Goal: Find specific page/section: Find specific page/section

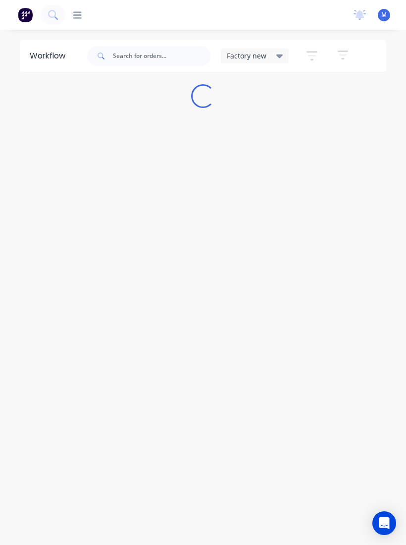
scroll to position [7, 0]
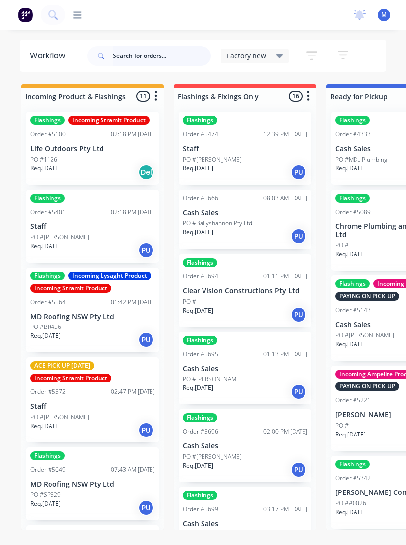
click at [149, 56] on input "text" at bounding box center [162, 56] width 98 height 20
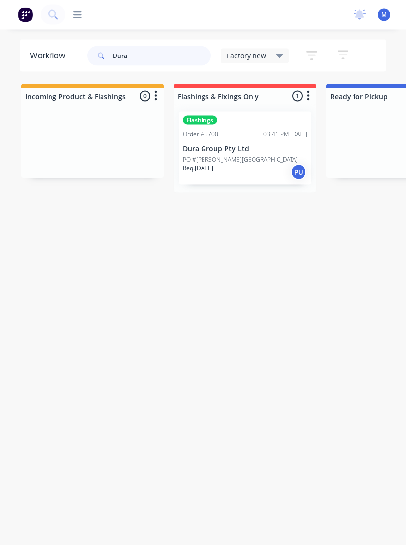
type input "Dura"
click at [245, 145] on p "Dura Group Pty Ltd" at bounding box center [245, 149] width 125 height 8
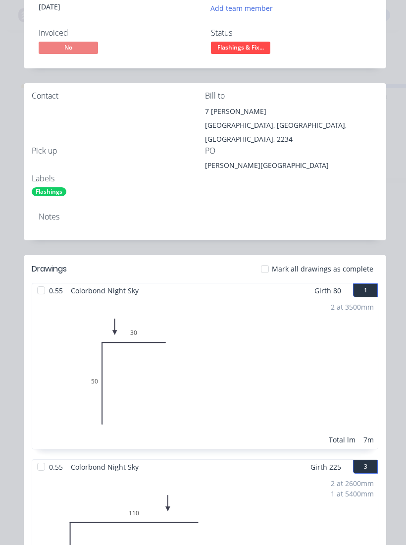
scroll to position [128, 0]
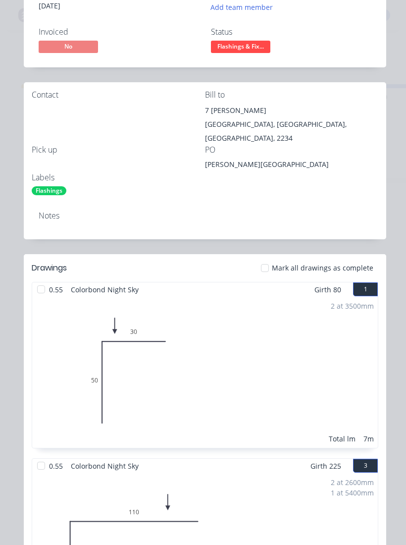
click at [274, 258] on div at bounding box center [265, 268] width 20 height 20
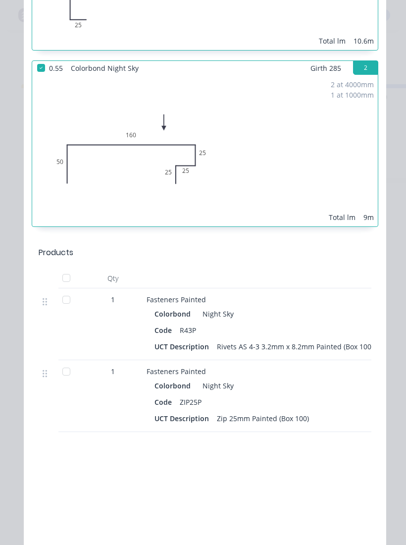
scroll to position [699, 0]
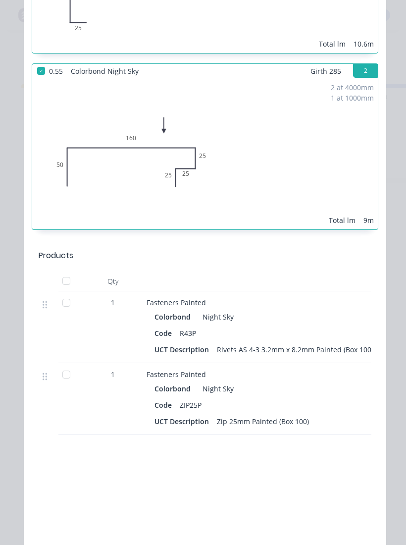
click at [63, 364] on div at bounding box center [66, 374] width 20 height 20
click at [60, 298] on div at bounding box center [66, 303] width 20 height 20
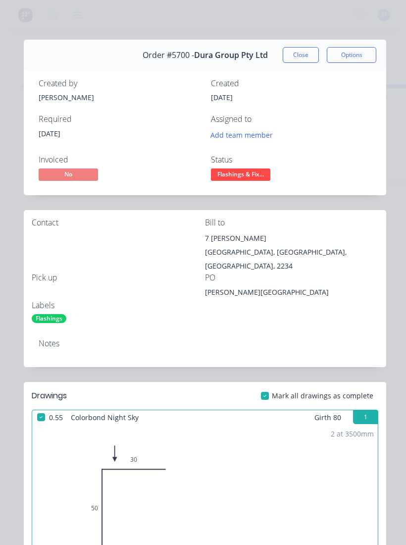
scroll to position [4, 0]
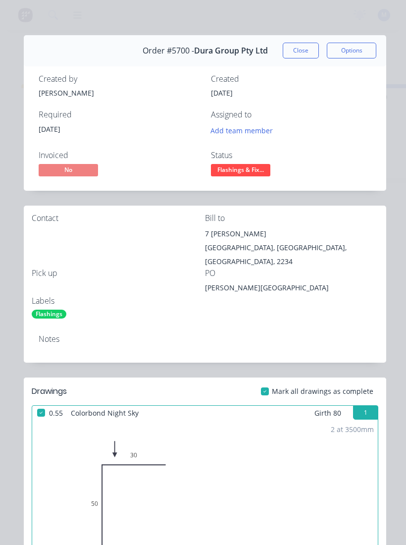
click at [253, 169] on span "Flashings & Fix..." at bounding box center [240, 170] width 59 height 12
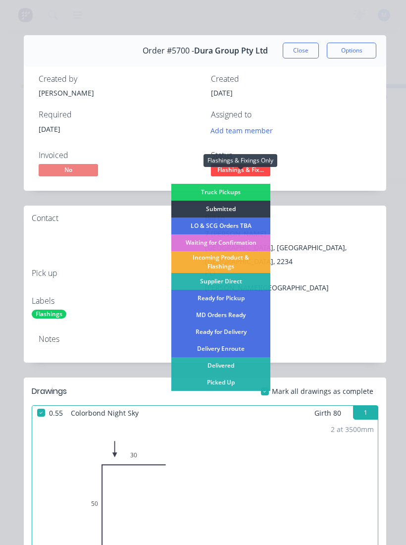
click at [243, 381] on div "Picked Up" at bounding box center [220, 382] width 99 height 17
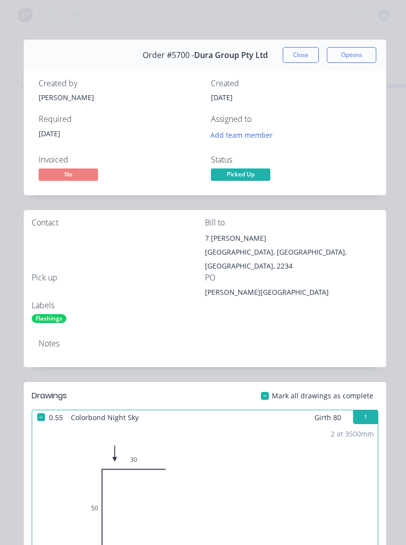
scroll to position [0, 0]
click at [298, 57] on button "Close" at bounding box center [301, 55] width 36 height 16
